Goal: Book appointment/travel/reservation

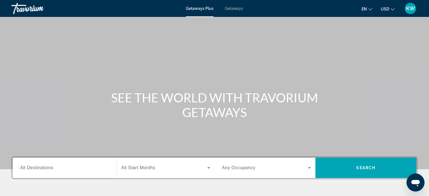
click at [227, 10] on span "Getaways" at bounding box center [234, 8] width 18 height 5
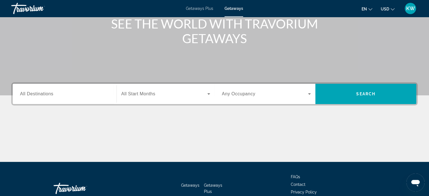
scroll to position [75, 0]
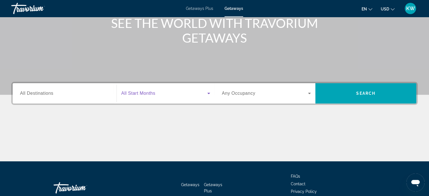
click at [204, 96] on span "Search widget" at bounding box center [164, 93] width 86 height 7
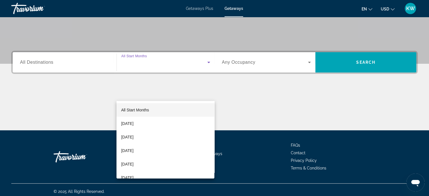
scroll to position [109, 0]
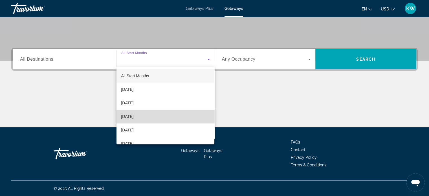
click at [182, 118] on mat-option "[DATE]" at bounding box center [166, 117] width 98 height 14
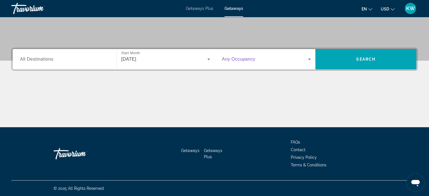
click at [309, 59] on icon "Search widget" at bounding box center [309, 59] width 3 height 1
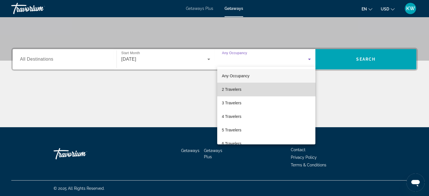
click at [278, 88] on mat-option "2 Travelers" at bounding box center [266, 90] width 98 height 14
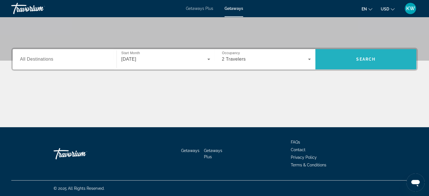
click at [348, 56] on span "Search" at bounding box center [366, 59] width 101 height 14
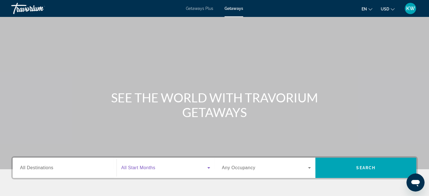
click at [184, 167] on span "Search widget" at bounding box center [164, 168] width 86 height 7
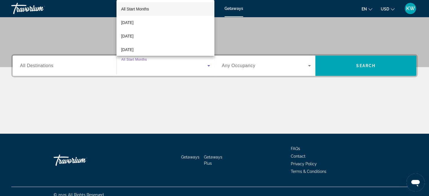
scroll to position [109, 0]
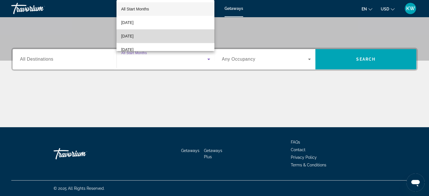
click at [172, 36] on mat-option "[DATE]" at bounding box center [166, 36] width 98 height 14
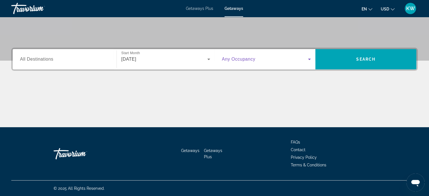
click at [288, 62] on span "Search widget" at bounding box center [265, 59] width 86 height 7
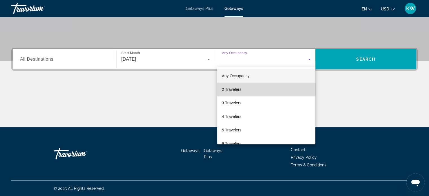
click at [271, 93] on mat-option "2 Travelers" at bounding box center [266, 90] width 98 height 14
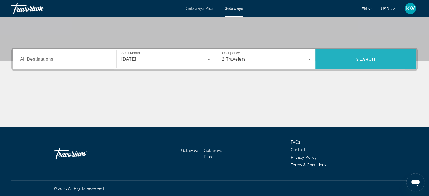
click at [340, 62] on span "Search" at bounding box center [366, 59] width 101 height 14
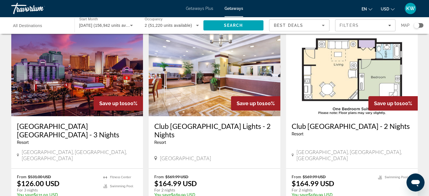
scroll to position [29, 0]
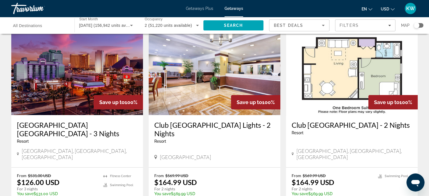
click at [81, 88] on img "Main content" at bounding box center [77, 70] width 132 height 90
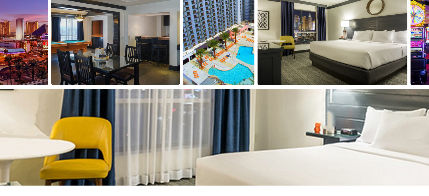
scroll to position [261, 0]
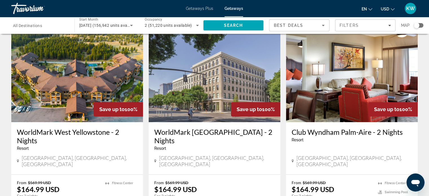
scroll to position [435, 0]
click at [370, 26] on div "Filters" at bounding box center [365, 25] width 51 height 5
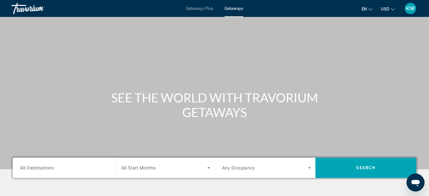
click at [108, 158] on div "Destination All Destinations" at bounding box center [65, 168] width 98 height 20
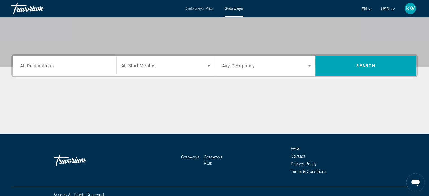
scroll to position [109, 0]
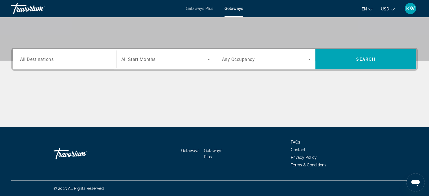
click at [90, 65] on div "Search widget" at bounding box center [64, 59] width 89 height 16
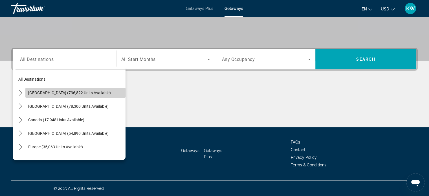
click at [87, 91] on span "[GEOGRAPHIC_DATA] (736,822 units available)" at bounding box center [69, 93] width 83 height 5
type input "**********"
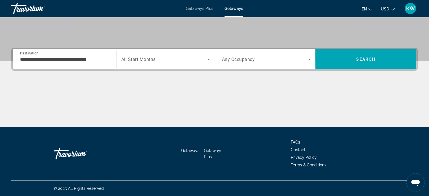
click at [145, 68] on div "Start Month All Start Months" at bounding box center [166, 59] width 98 height 20
click at [163, 60] on span "Search widget" at bounding box center [164, 59] width 86 height 7
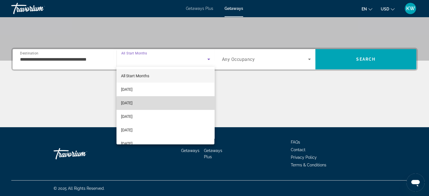
click at [170, 104] on mat-option "[DATE]" at bounding box center [166, 103] width 98 height 14
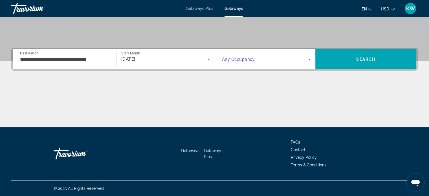
click at [284, 62] on span "Search widget" at bounding box center [265, 59] width 86 height 7
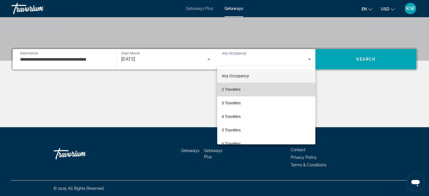
click at [280, 90] on mat-option "2 Travelers" at bounding box center [266, 90] width 98 height 14
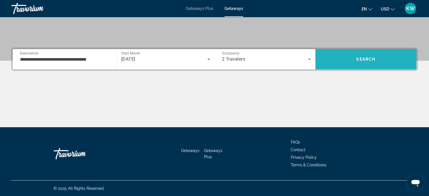
click at [363, 56] on span "Search" at bounding box center [366, 59] width 101 height 14
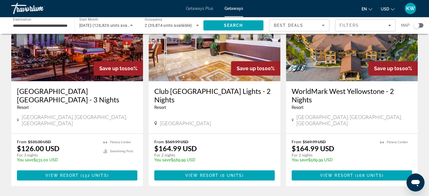
scroll to position [63, 0]
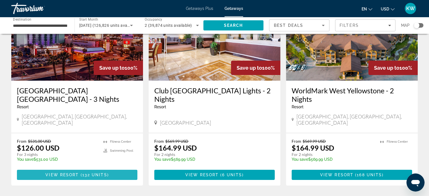
click at [103, 173] on span "132 units" at bounding box center [94, 175] width 25 height 5
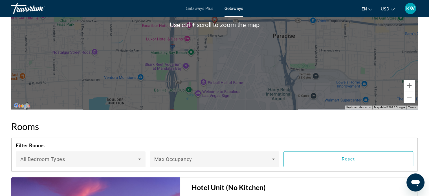
scroll to position [769, 0]
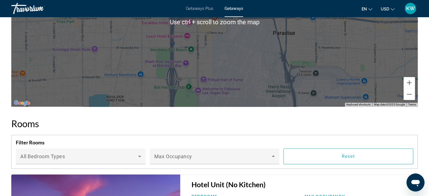
click at [173, 135] on div "Filter Rooms Bedroom Types All Bedroom Types Max Occupancy Reset" at bounding box center [214, 152] width 407 height 34
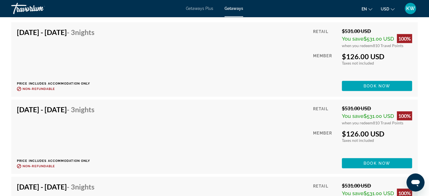
scroll to position [1482, 0]
